Goal: Information Seeking & Learning: Learn about a topic

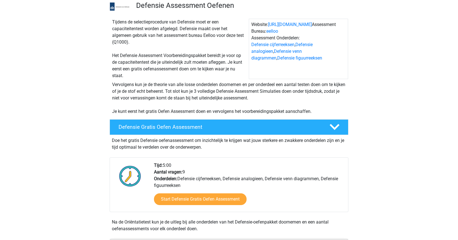
scroll to position [41, 0]
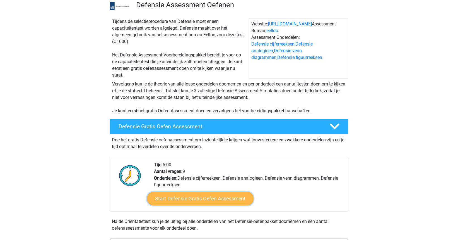
click at [190, 201] on link "Start Defensie Gratis Oefen Assessment" at bounding box center [200, 198] width 107 height 13
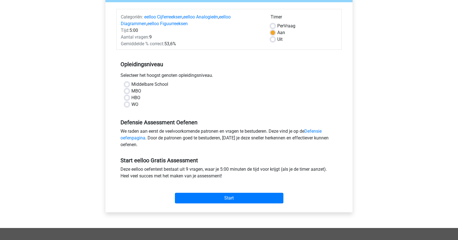
scroll to position [63, 0]
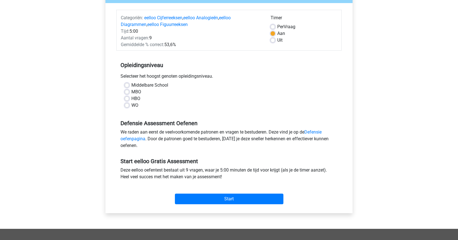
click at [131, 92] on label "MBO" at bounding box center [136, 91] width 10 height 7
click at [125, 92] on input "MBO" at bounding box center [127, 91] width 4 height 6
radio input "true"
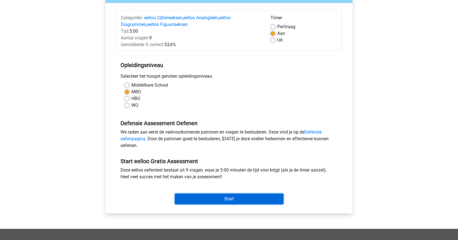
click at [220, 197] on input "Start" at bounding box center [229, 198] width 108 height 11
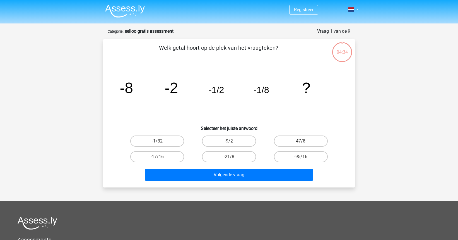
click at [160, 142] on input "-1/32" at bounding box center [159, 143] width 4 height 4
radio input "true"
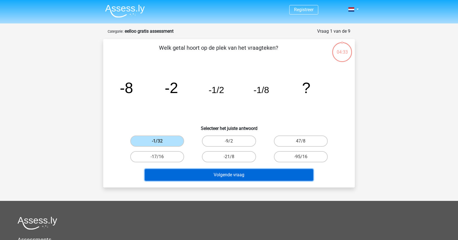
click at [231, 172] on button "Volgende vraag" at bounding box center [229, 175] width 169 height 12
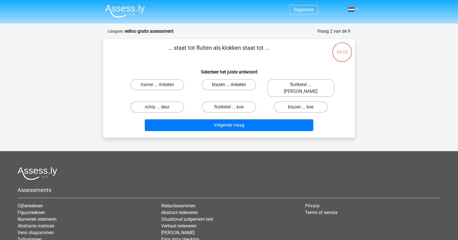
click at [221, 83] on label "blazen ... rinkelen" at bounding box center [229, 84] width 54 height 11
click at [229, 84] on input "blazen ... rinkelen" at bounding box center [231, 86] width 4 height 4
radio input "true"
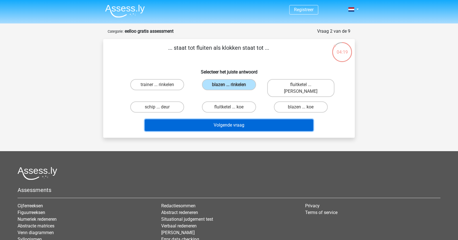
click at [252, 119] on button "Volgende vraag" at bounding box center [229, 125] width 169 height 12
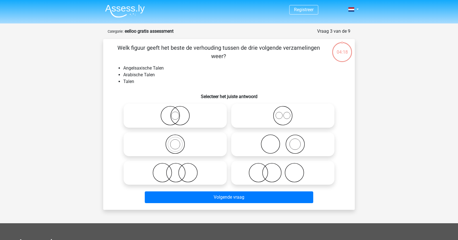
scroll to position [28, 0]
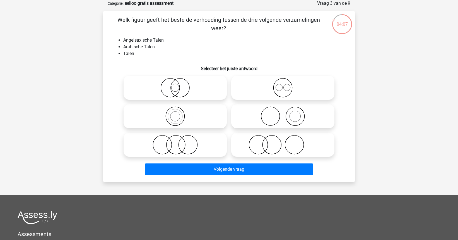
click at [280, 87] on icon at bounding box center [282, 88] width 99 height 20
click at [283, 85] on input "radio" at bounding box center [285, 83] width 4 height 4
radio input "true"
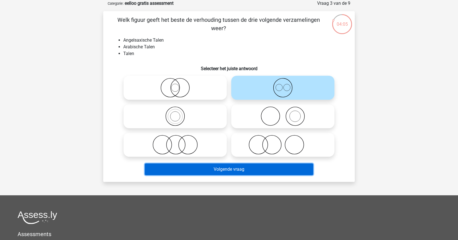
click at [229, 170] on button "Volgende vraag" at bounding box center [229, 169] width 169 height 12
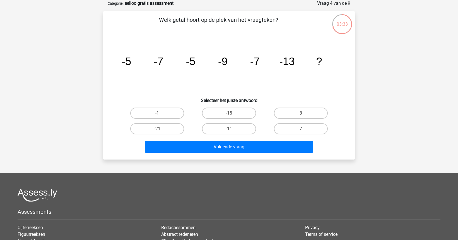
click at [232, 113] on input "-15" at bounding box center [231, 115] width 4 height 4
radio input "true"
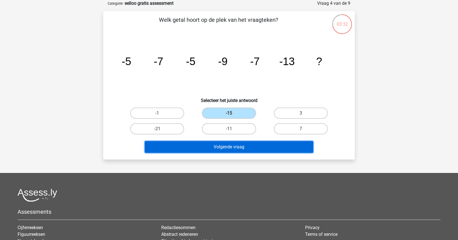
click at [230, 145] on button "Volgende vraag" at bounding box center [229, 147] width 169 height 12
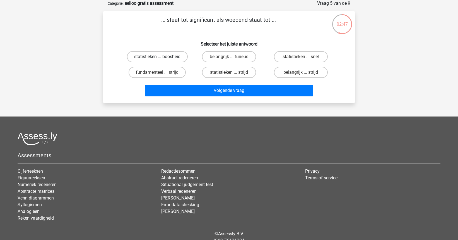
click at [172, 55] on label "statistieken ... boosheid" at bounding box center [157, 56] width 61 height 11
click at [161, 57] on input "statistieken ... boosheid" at bounding box center [159, 59] width 4 height 4
radio input "true"
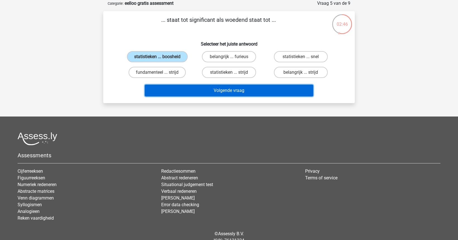
click at [221, 90] on button "Volgende vraag" at bounding box center [229, 90] width 169 height 12
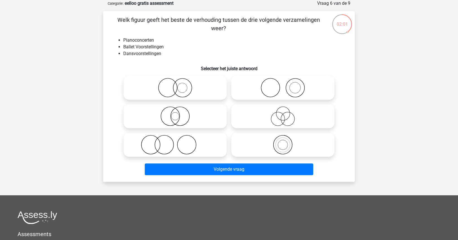
click at [194, 141] on icon at bounding box center [175, 145] width 99 height 20
click at [179, 141] on input "radio" at bounding box center [177, 140] width 4 height 4
radio input "true"
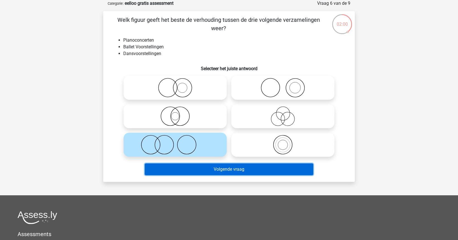
click at [247, 170] on button "Volgende vraag" at bounding box center [229, 169] width 169 height 12
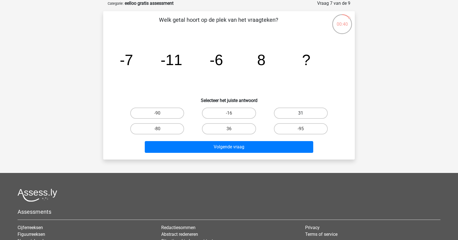
click at [307, 115] on label "31" at bounding box center [301, 112] width 54 height 11
click at [304, 115] on input "31" at bounding box center [303, 115] width 4 height 4
radio input "true"
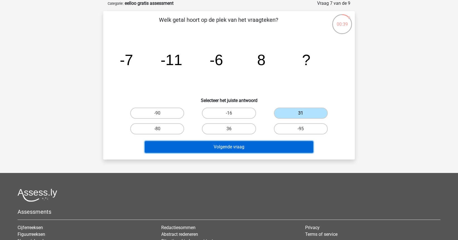
click at [254, 148] on button "Volgende vraag" at bounding box center [229, 147] width 169 height 12
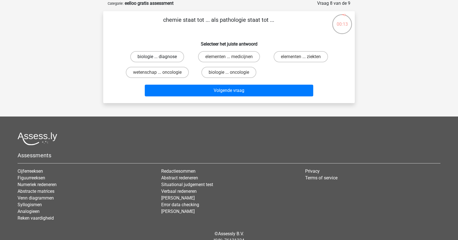
click at [162, 57] on label "biologie ... diagnose" at bounding box center [157, 56] width 54 height 11
click at [161, 57] on input "biologie ... diagnose" at bounding box center [159, 59] width 4 height 4
radio input "true"
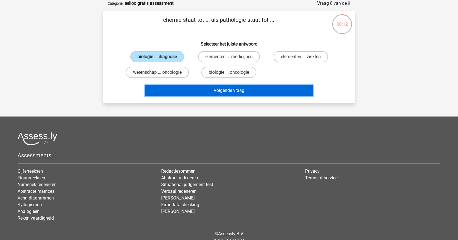
click at [227, 87] on button "Volgende vraag" at bounding box center [229, 90] width 169 height 12
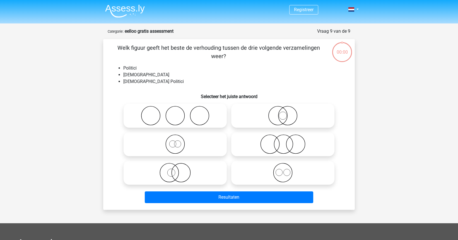
scroll to position [28, 0]
